Goal: Task Accomplishment & Management: Manage account settings

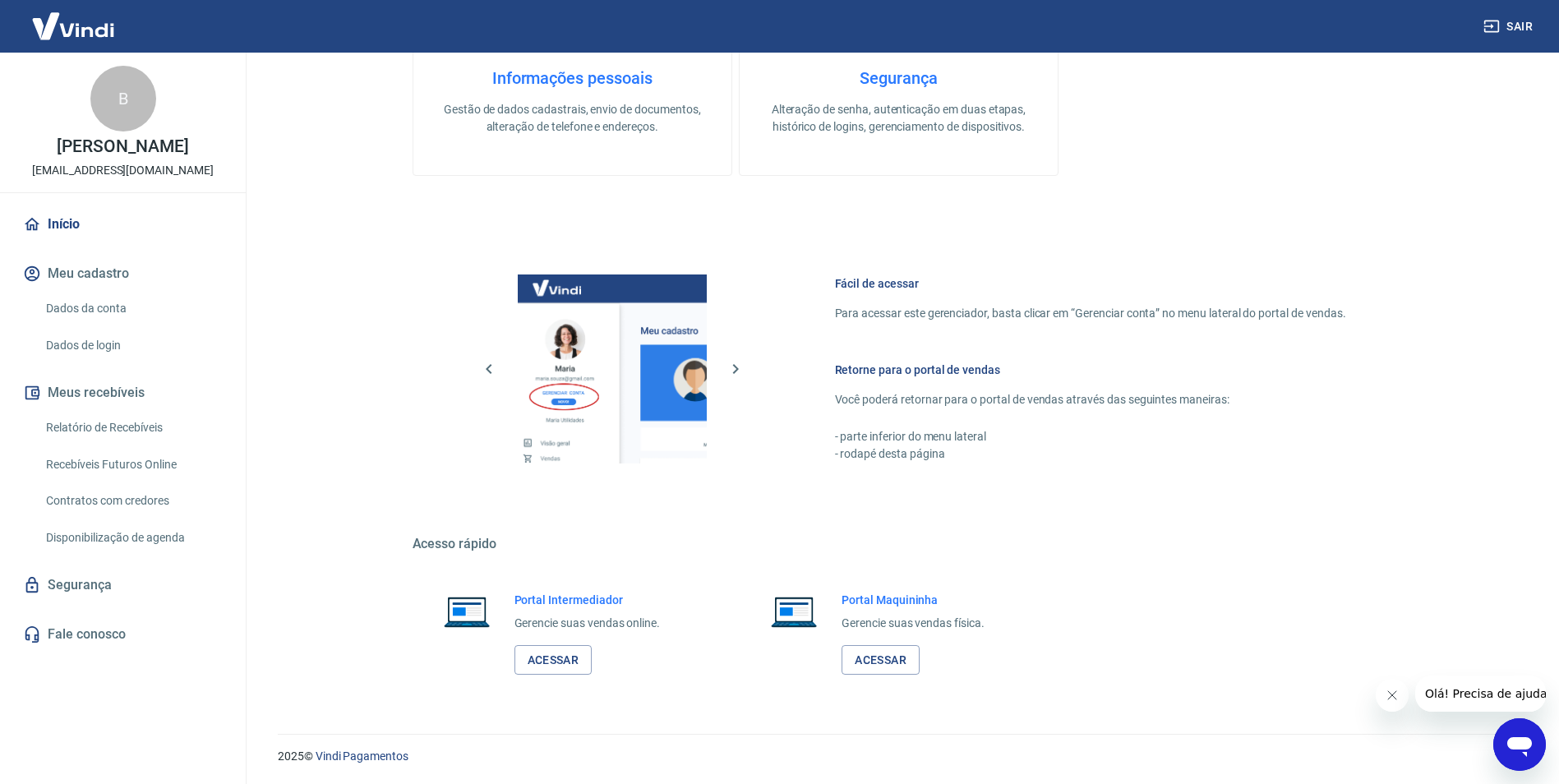
scroll to position [667, 0]
click at [552, 663] on link "Acessar" at bounding box center [554, 659] width 78 height 31
